Goal: Task Accomplishment & Management: Complete application form

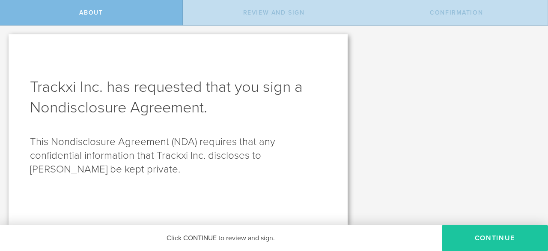
click at [488, 235] on button "Continue" at bounding box center [495, 238] width 106 height 26
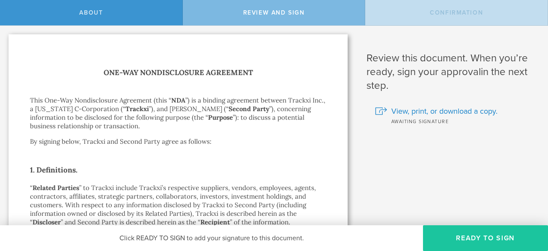
click at [455, 240] on button "Ready to Sign" at bounding box center [485, 238] width 125 height 26
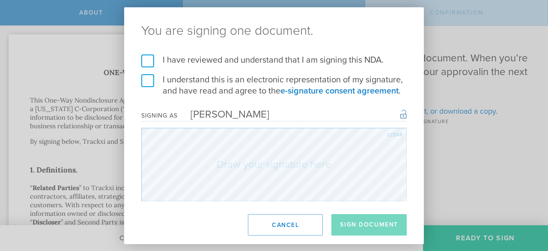
click at [147, 61] on label "I have reviewed and understand that I am signing this NDA." at bounding box center [274, 59] width 266 height 11
click at [0, 0] on input "I have reviewed and understand that I am signing this NDA." at bounding box center [0, 0] width 0 height 0
click at [147, 81] on label "I understand this is an electronic representation of my signature, and have rea…" at bounding box center [274, 85] width 266 height 22
click at [0, 0] on input "I understand this is an electronic representation of my signature, and have rea…" at bounding box center [0, 0] width 0 height 0
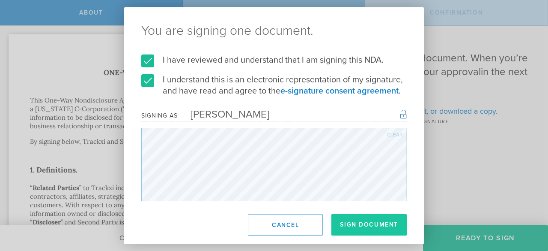
click at [364, 222] on button "Sign Document" at bounding box center [369, 224] width 75 height 21
